Goal: Find specific page/section: Find specific page/section

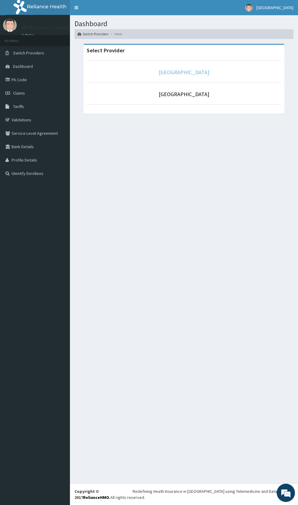
click at [159, 71] on link "[GEOGRAPHIC_DATA]" at bounding box center [184, 72] width 50 height 7
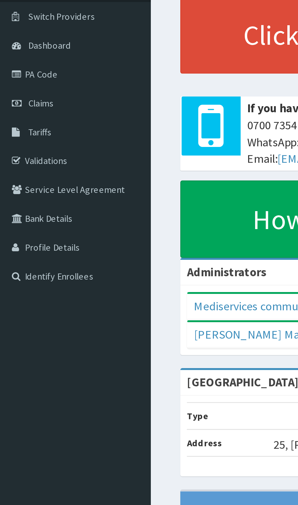
click at [17, 79] on link "PA Code" at bounding box center [35, 79] width 70 height 13
